Goal: Browse casually: Explore the website without a specific task or goal

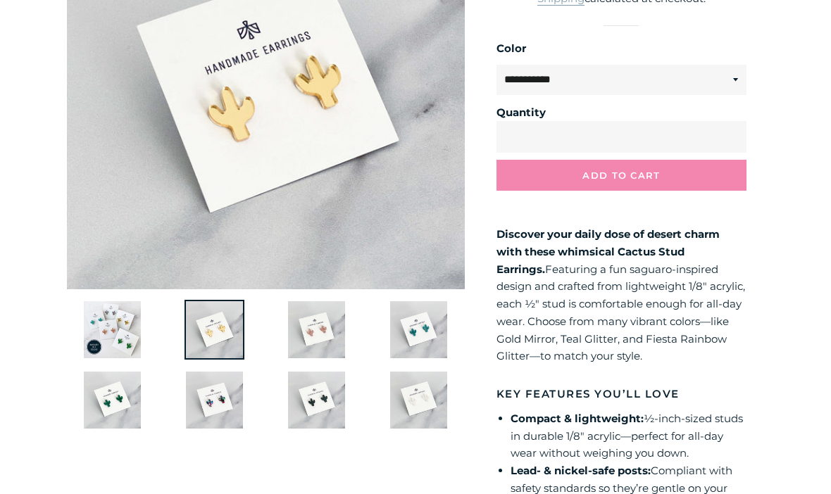
scroll to position [279, 0]
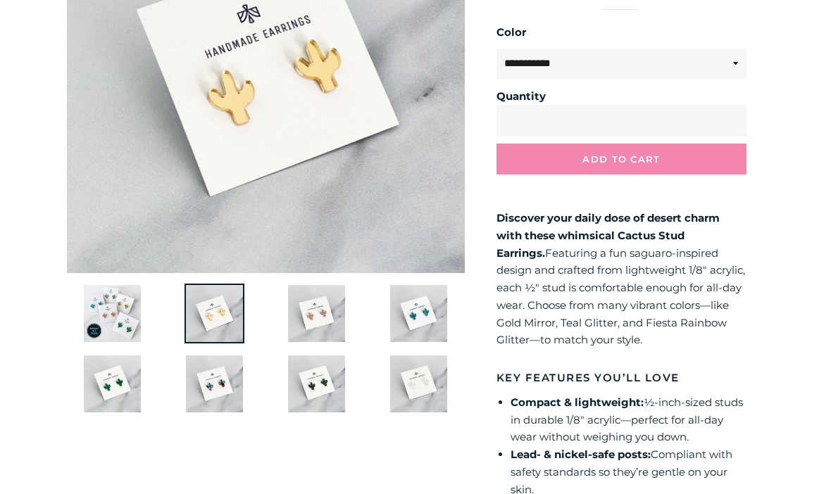
click at [96, 378] on img at bounding box center [112, 384] width 60 height 60
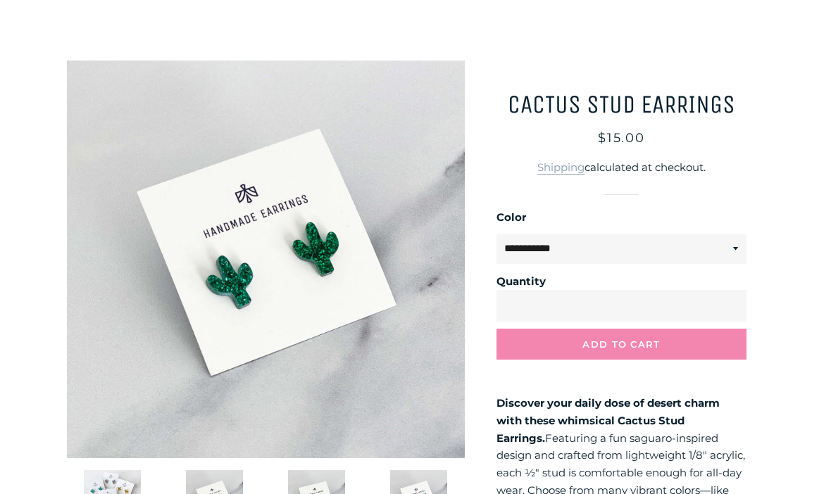
scroll to position [94, 0]
click at [737, 240] on select "**********" at bounding box center [622, 249] width 250 height 30
select select "**********"
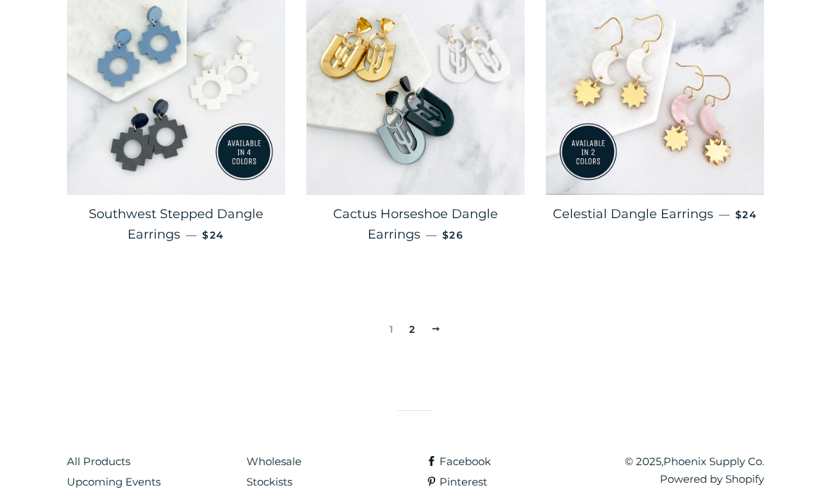
scroll to position [2400, 0]
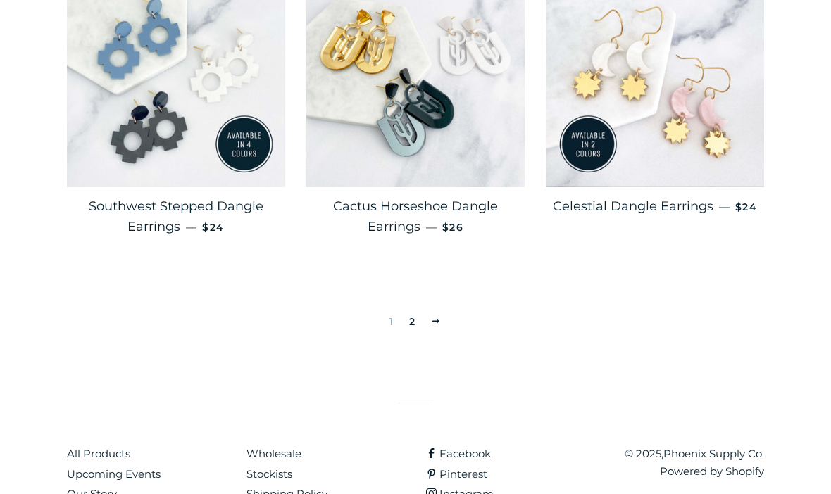
click at [416, 316] on link "2" at bounding box center [413, 321] width 18 height 21
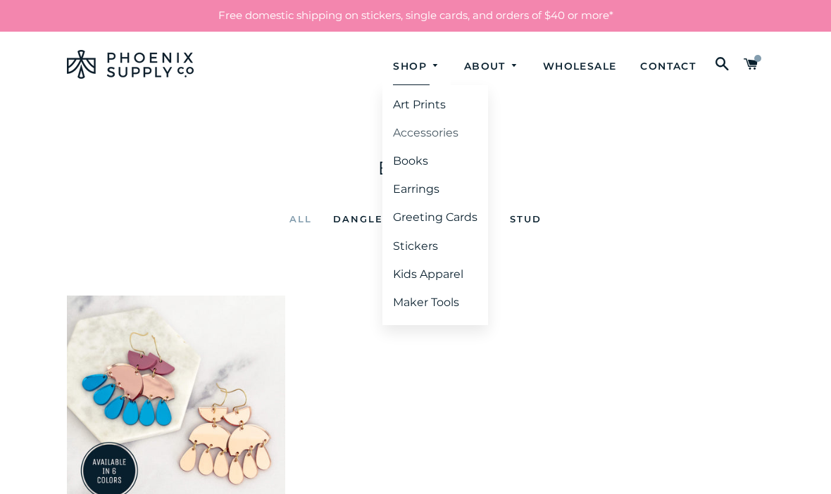
click at [428, 132] on link "Accessories" at bounding box center [435, 132] width 106 height 25
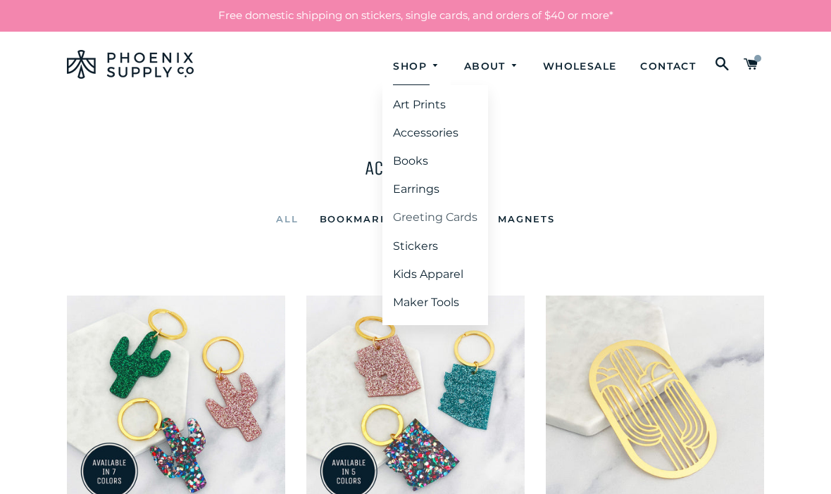
click at [447, 211] on link "Greeting Cards" at bounding box center [435, 217] width 106 height 25
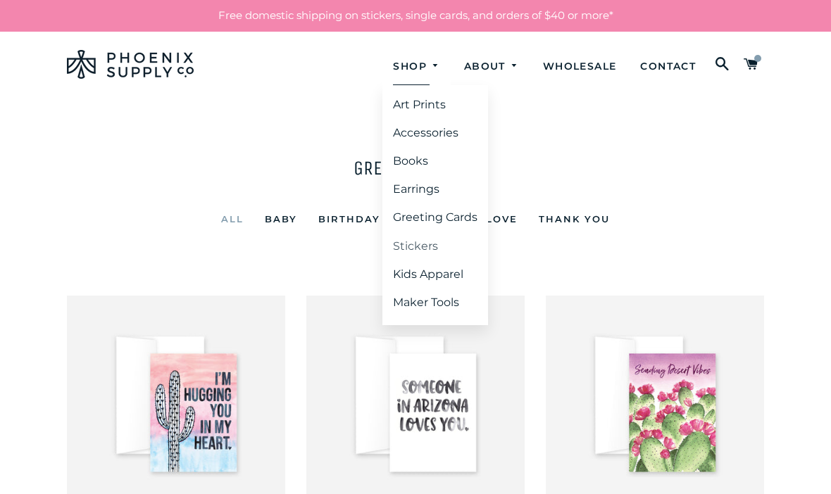
click at [404, 237] on link "Stickers" at bounding box center [435, 246] width 106 height 25
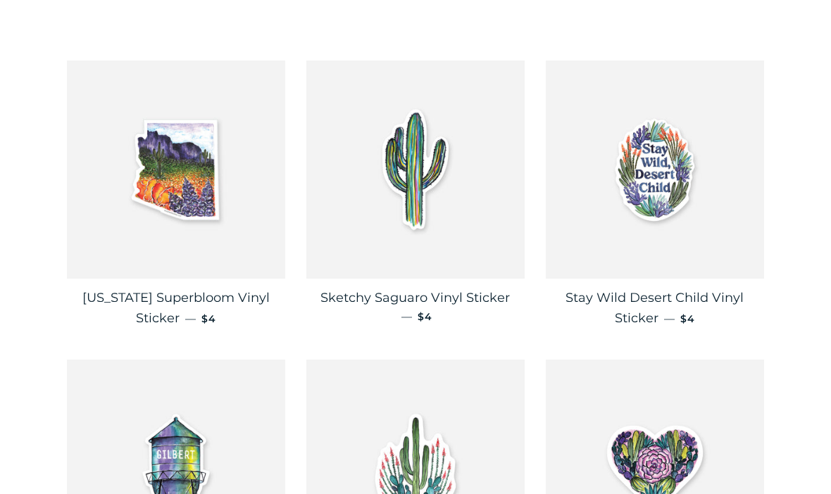
scroll to position [233, 0]
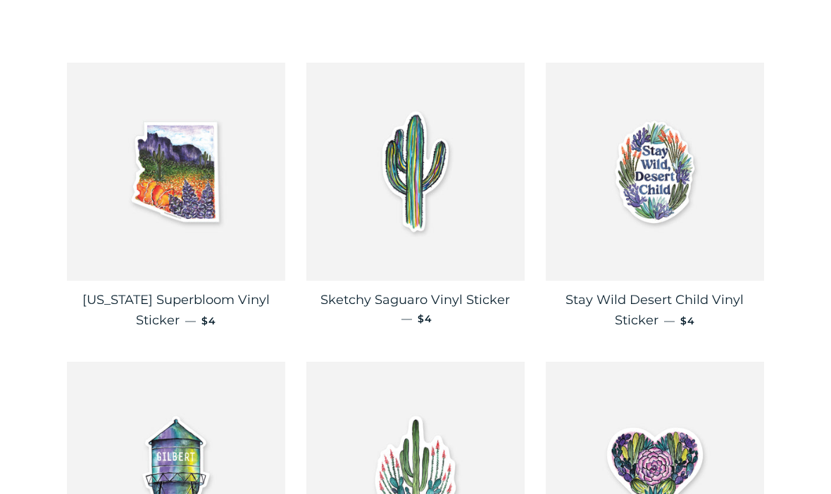
click at [710, 211] on img at bounding box center [655, 172] width 218 height 218
